Goal: Task Accomplishment & Management: Manage account settings

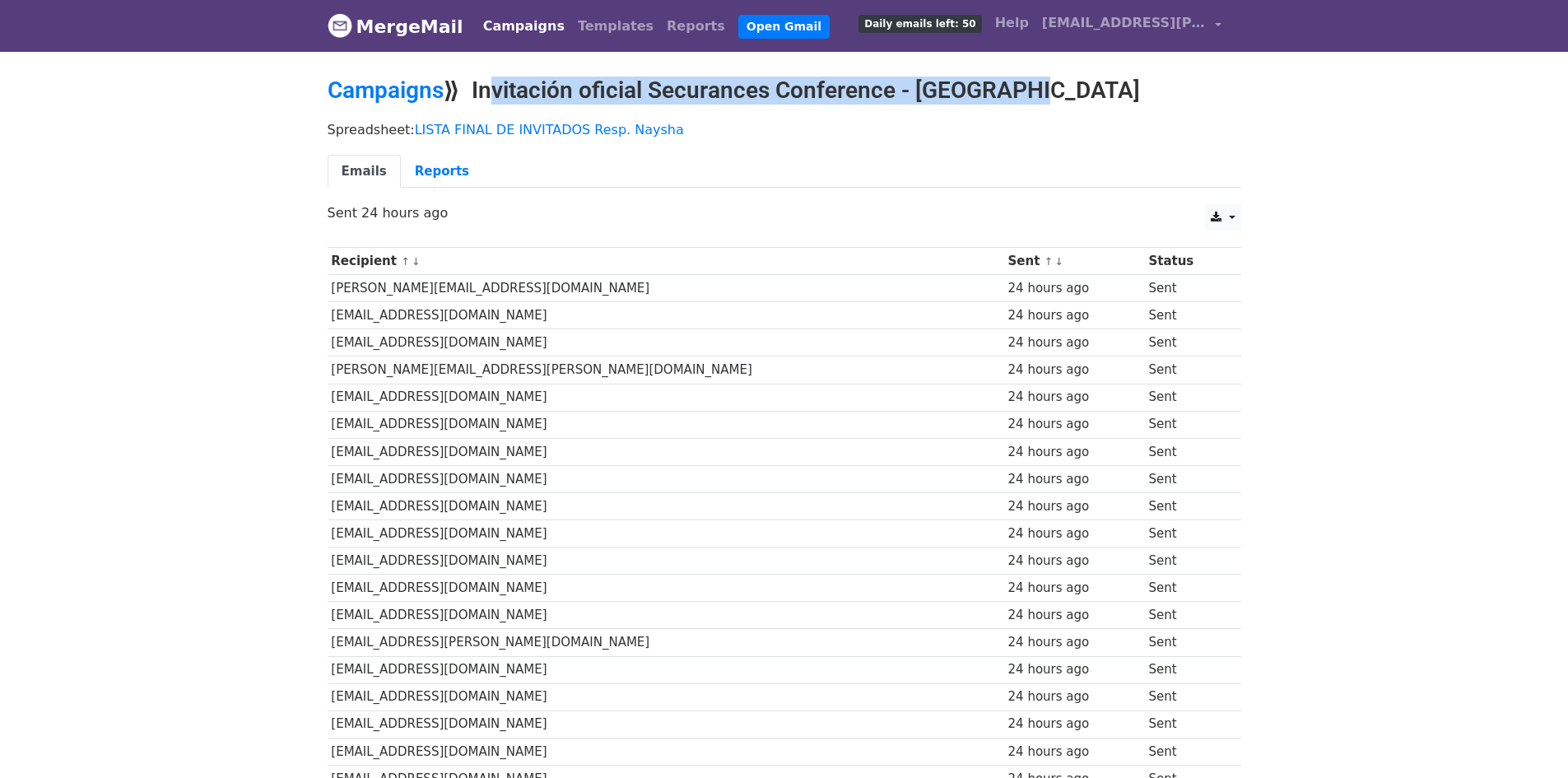
copy h2 "Invitación oficial Securances Conference - [GEOGRAPHIC_DATA]"
drag, startPoint x: 479, startPoint y: 94, endPoint x: 1095, endPoint y: 96, distance: 616.0
click at [1095, 96] on h2 "Campaigns ⟫ Invitación oficial Securances Conference - Arequipa" at bounding box center [784, 90] width 913 height 28
copy h2 "Invitación oficial Securances Conference - [GEOGRAPHIC_DATA]"
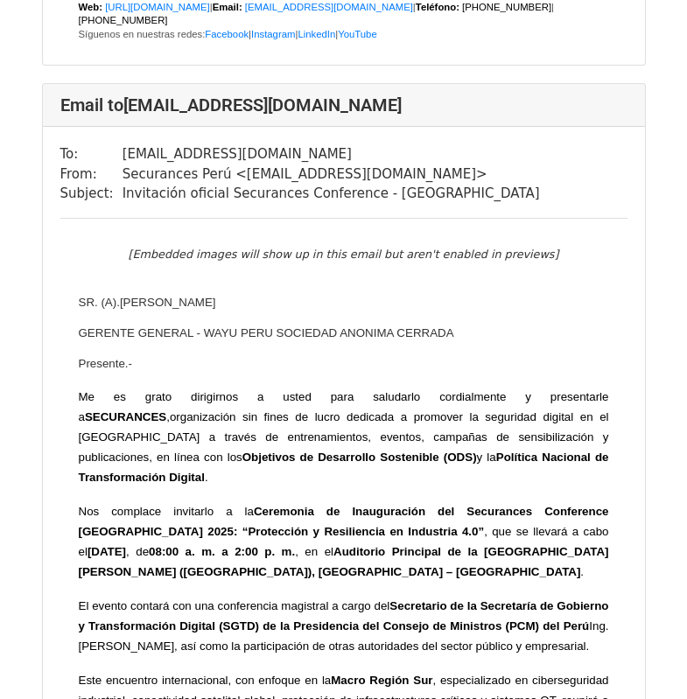
scroll to position [57738, 0]
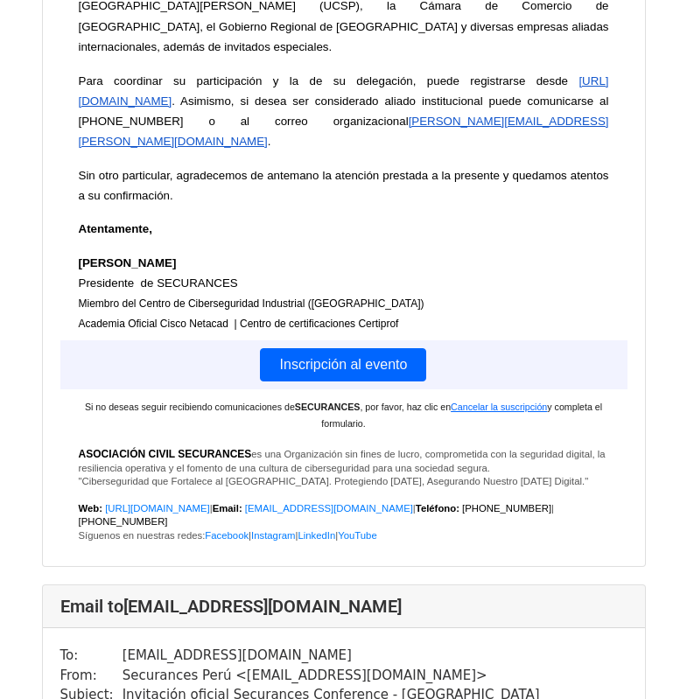
drag, startPoint x: 113, startPoint y: 460, endPoint x: 330, endPoint y: 443, distance: 217.7
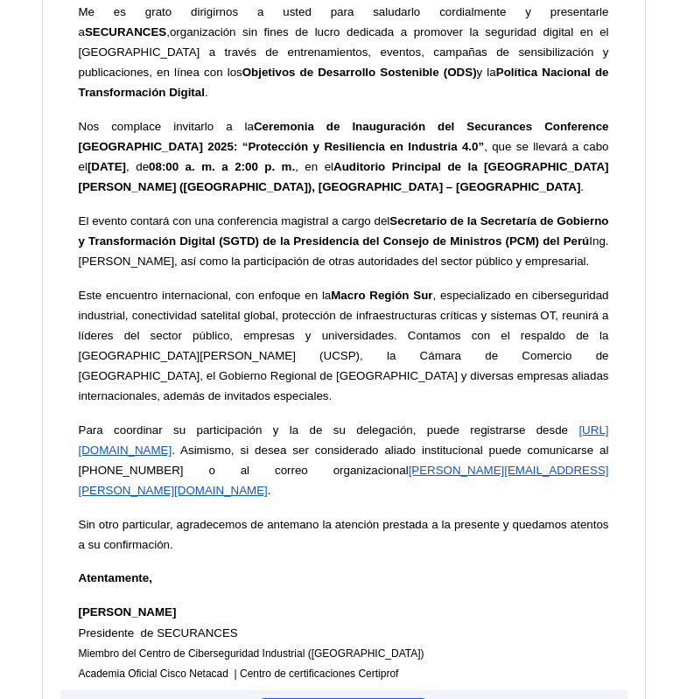
scroll to position [58743, 0]
